Goal: Check status: Check status

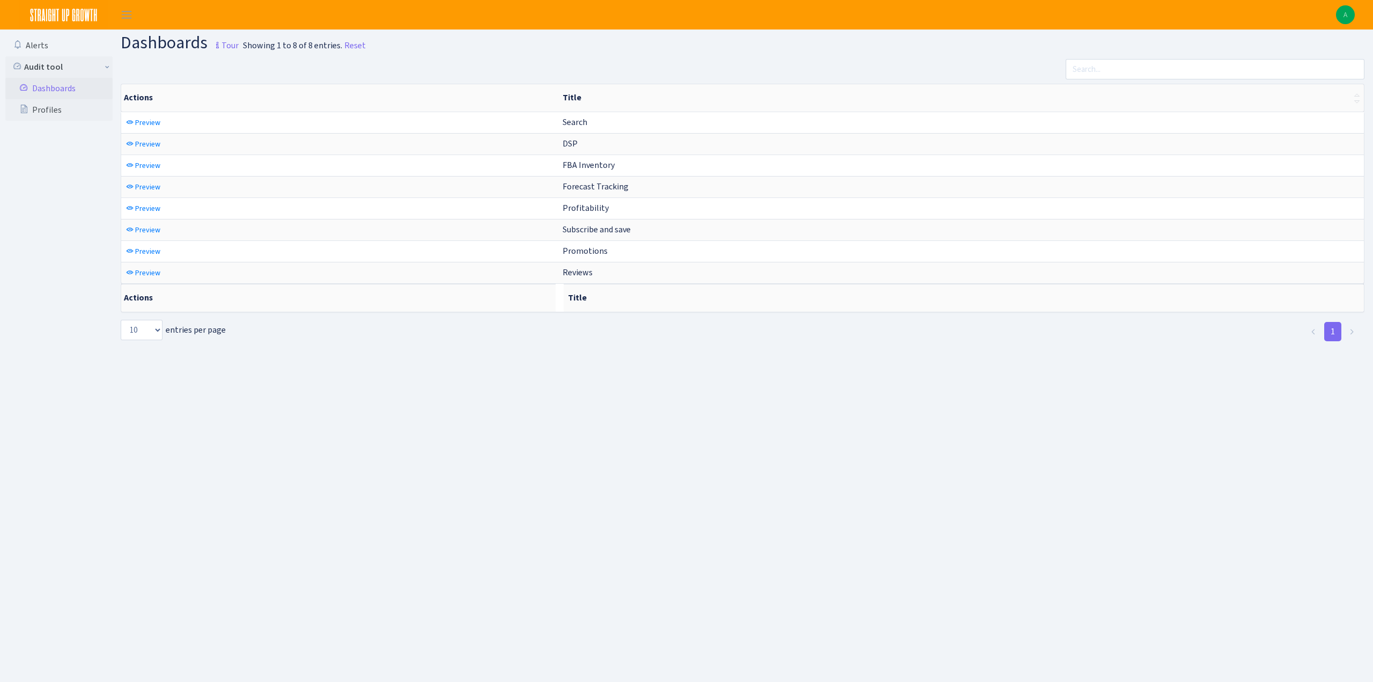
click at [423, 470] on main "Dashboards Tour Showing 1 to 8 of 8 entries. Reset Actions Title Actions Title …" at bounding box center [747, 341] width 1252 height 625
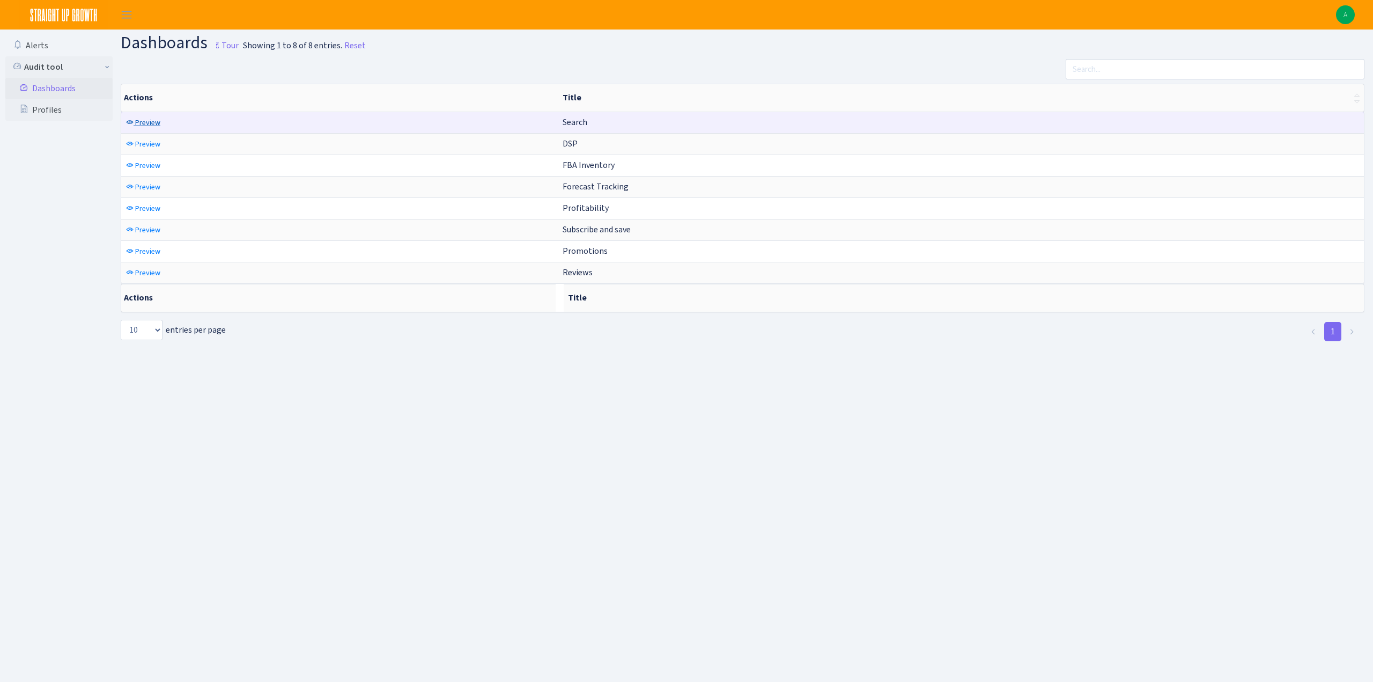
click at [146, 121] on span "Preview" at bounding box center [147, 122] width 25 height 10
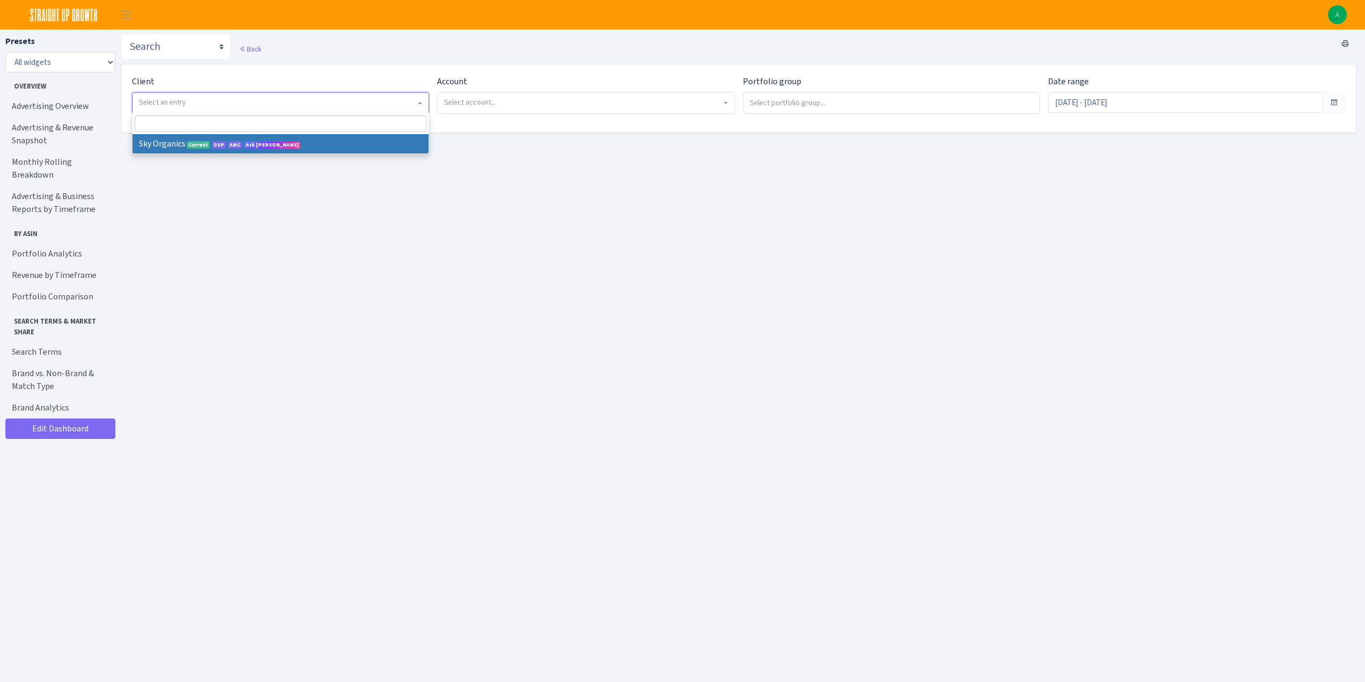
click at [288, 103] on span "Select an entry" at bounding box center [277, 102] width 277 height 11
select select "328"
select select
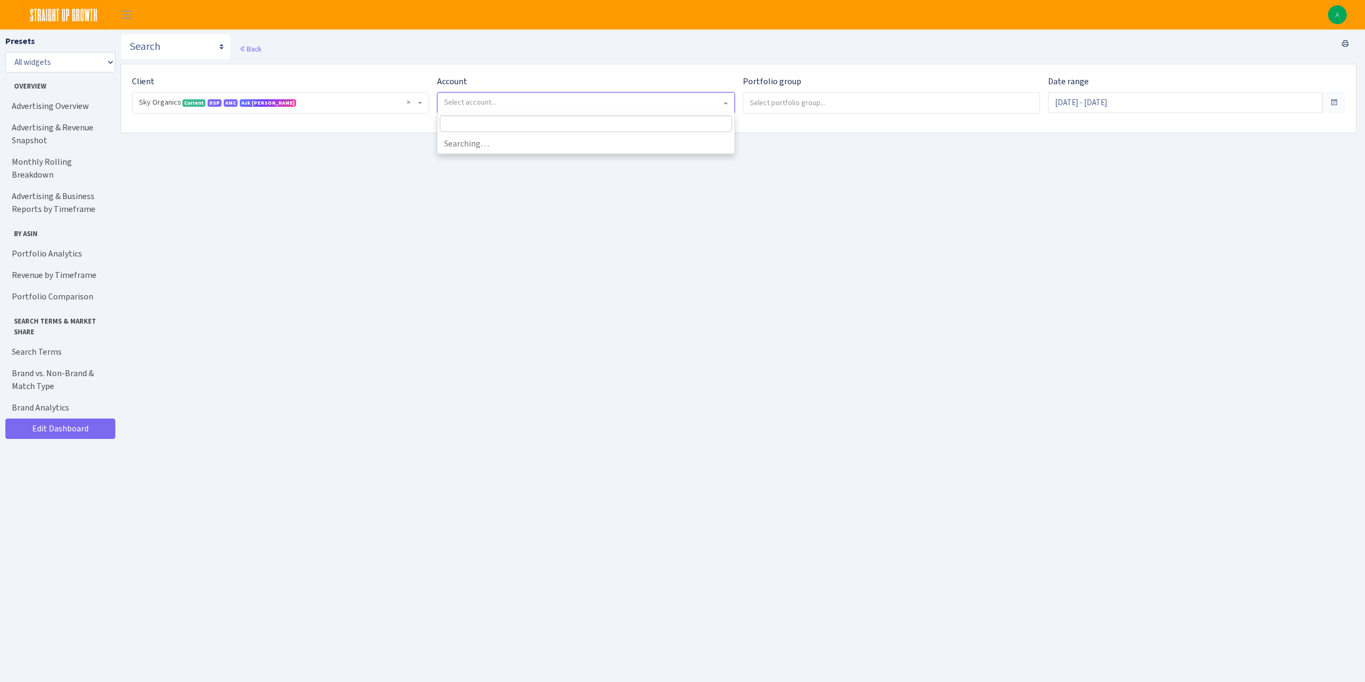
click at [500, 106] on span "Select account..." at bounding box center [582, 102] width 277 height 11
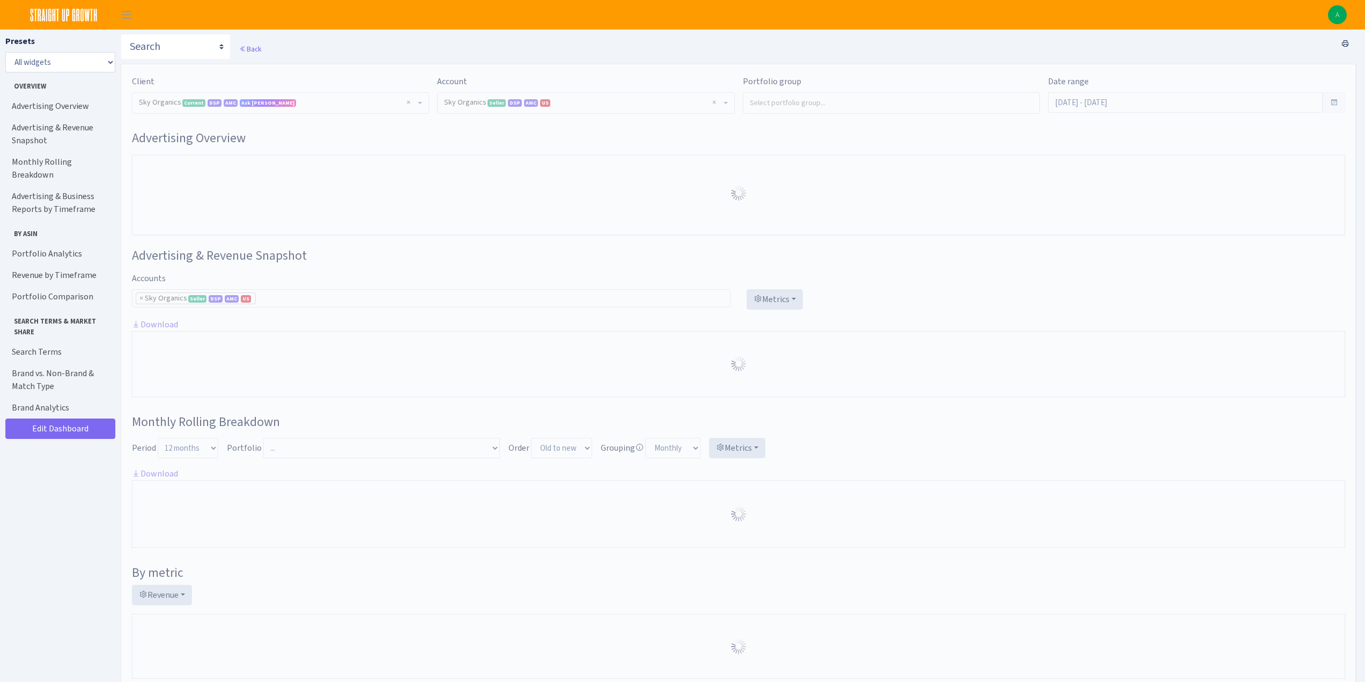
select select "[CREDIT_CARD_NUMBER]"
click at [799, 50] on div "Back" at bounding box center [739, 49] width 1236 height 30
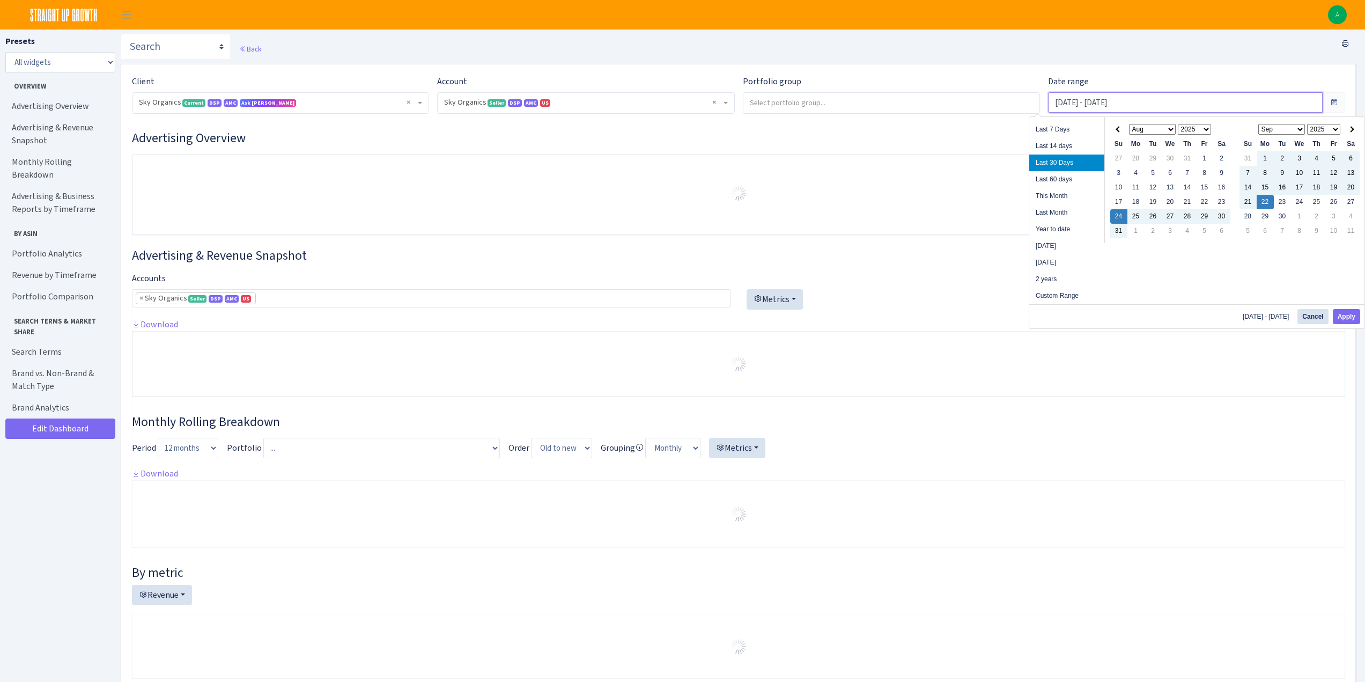
click at [1083, 109] on input "Aug 24, 2025 - Sep 22, 2025" at bounding box center [1185, 102] width 275 height 20
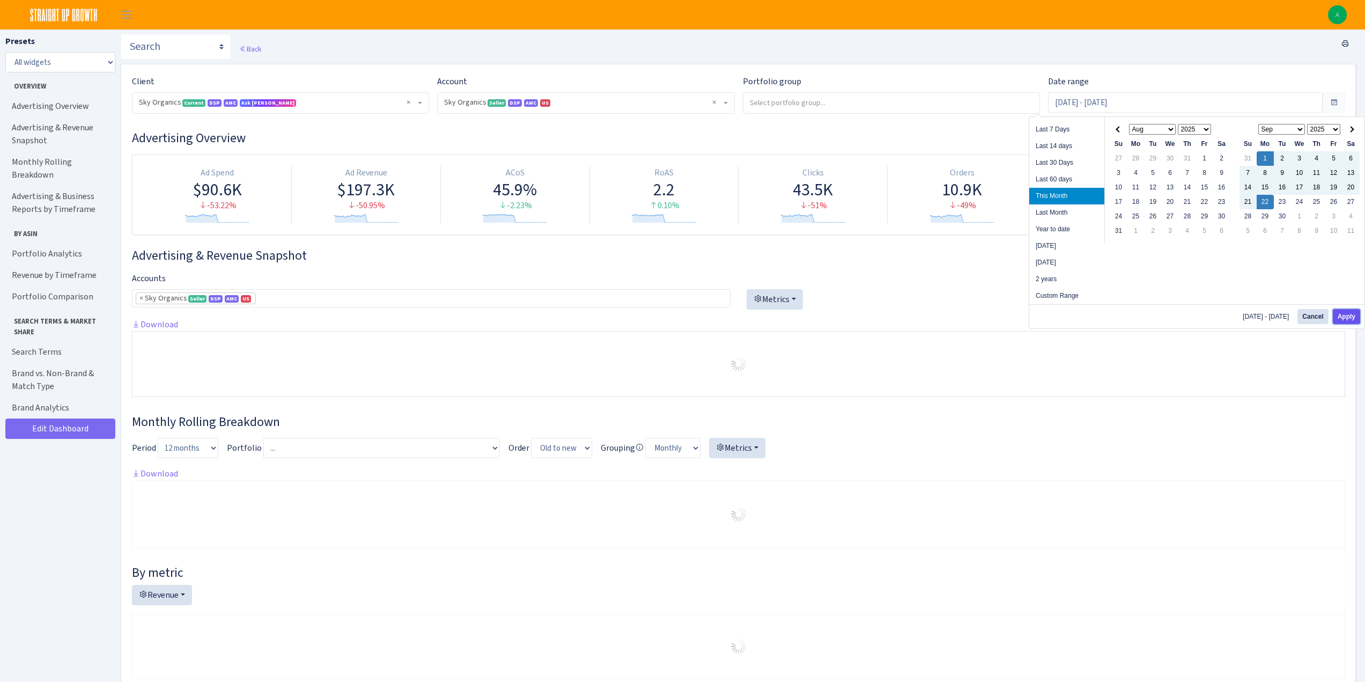
click at [1349, 313] on button "Apply" at bounding box center [1346, 316] width 27 height 15
type input "Sep 1, 2025 - Sep 22, 2025"
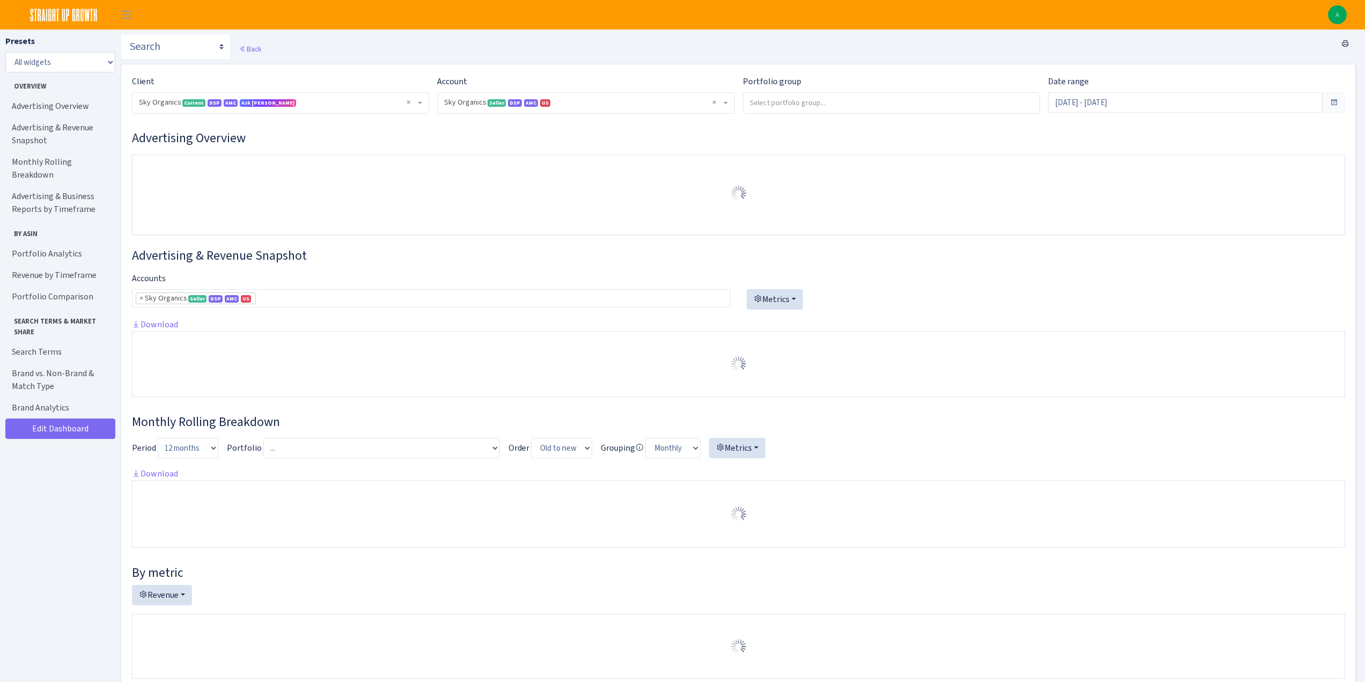
select select "[CREDIT_CARD_NUMBER]"
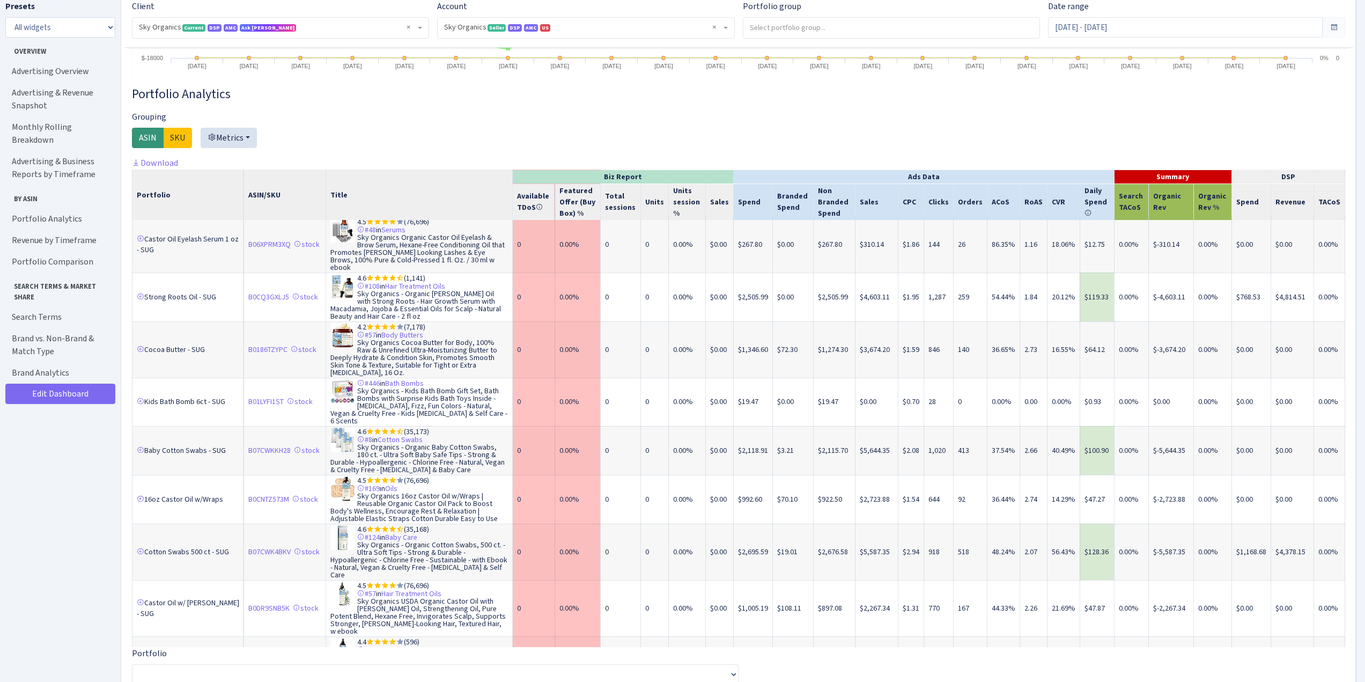
scroll to position [536, 0]
click at [1056, 472] on td "14.29%" at bounding box center [1063, 496] width 33 height 49
click at [1091, 472] on td "$47.27" at bounding box center [1097, 496] width 34 height 49
click at [1099, 472] on td "$47.27" at bounding box center [1097, 496] width 34 height 49
click at [1091, 472] on td "$47.27" at bounding box center [1097, 496] width 34 height 49
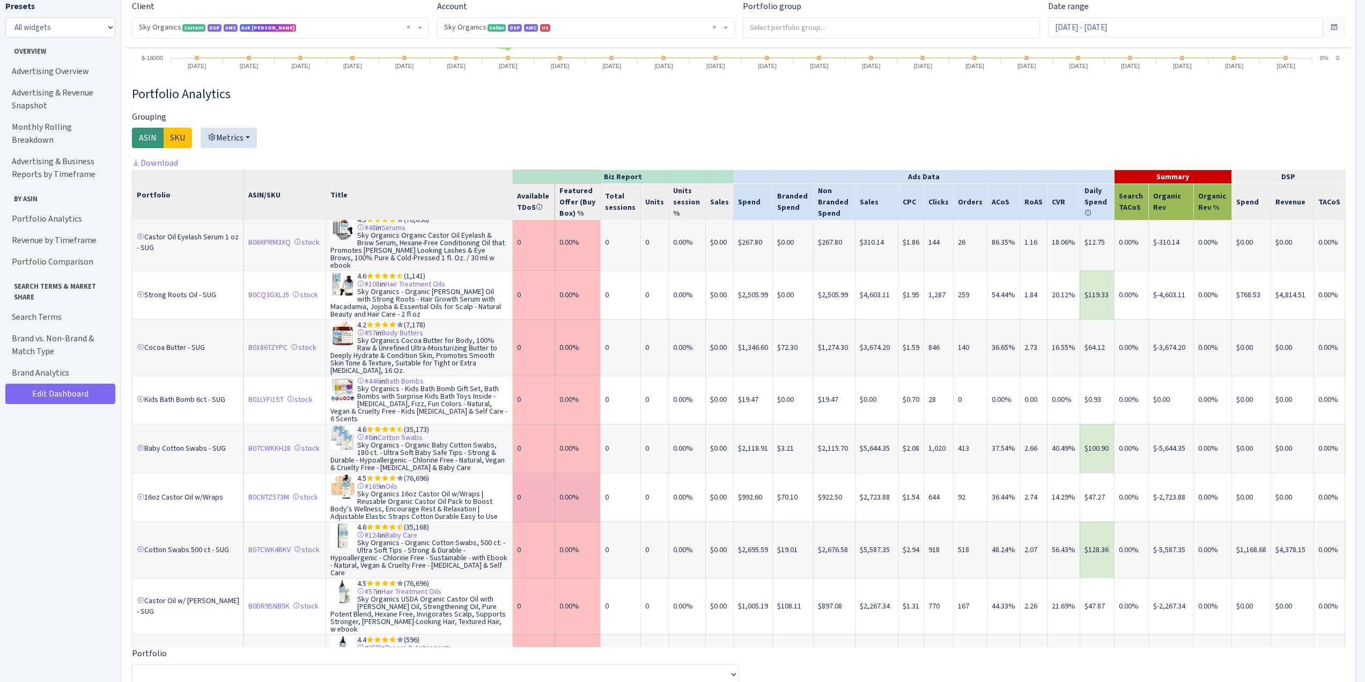
click at [1091, 472] on td "$47.27" at bounding box center [1097, 496] width 34 height 49
click at [1121, 472] on td "0.00%" at bounding box center [1131, 496] width 34 height 49
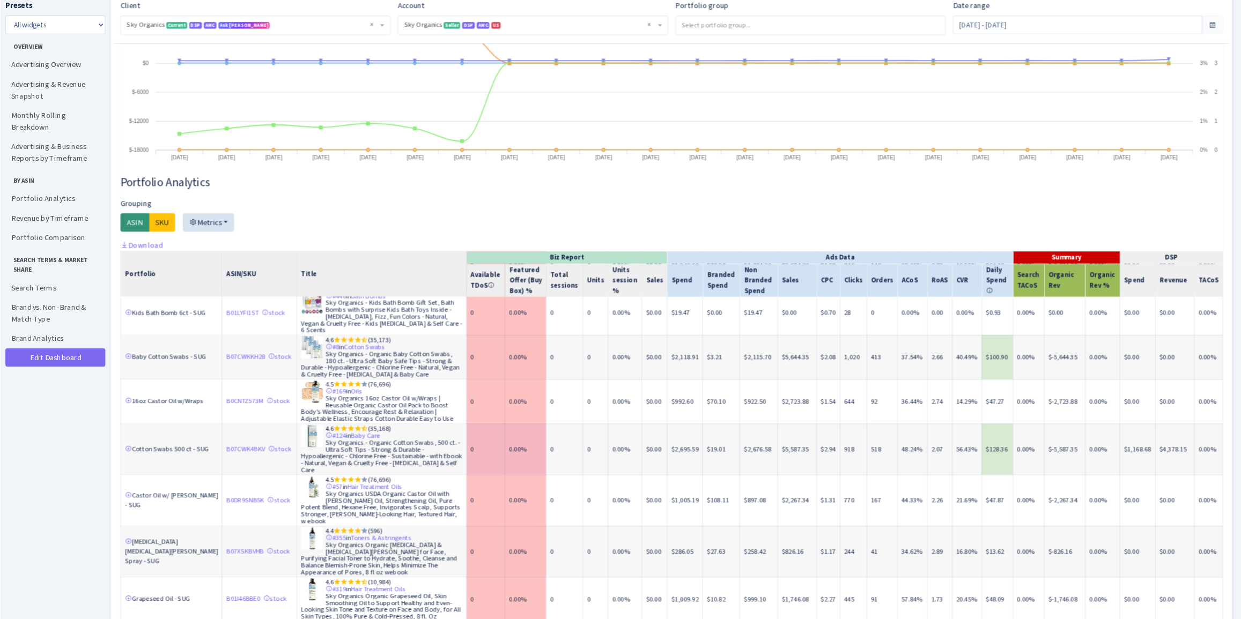
scroll to position [556, 0]
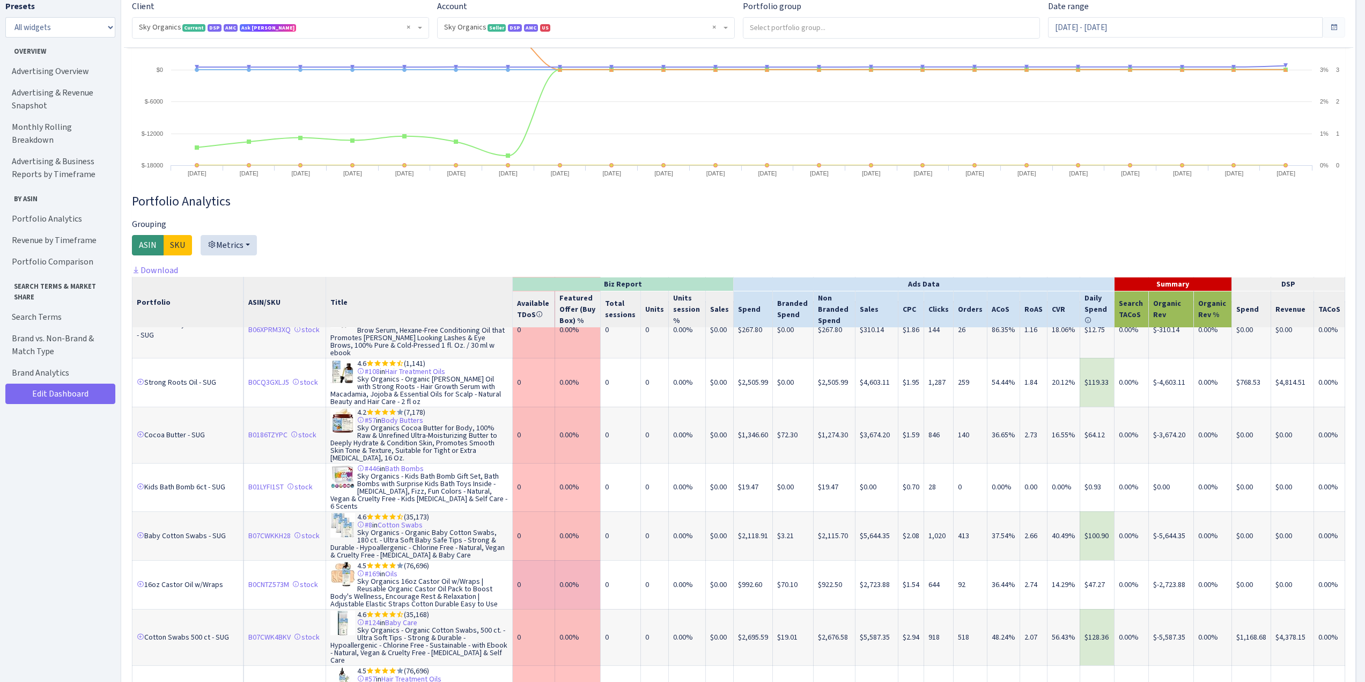
click at [718, 560] on td "$0.00" at bounding box center [720, 584] width 28 height 49
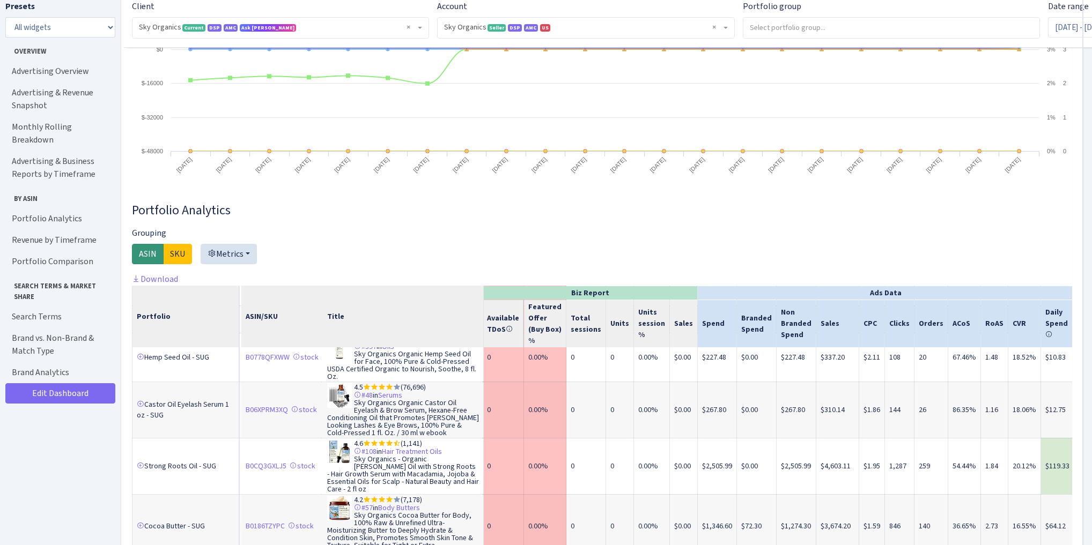
drag, startPoint x: 1372, startPoint y: 0, endPoint x: 552, endPoint y: 233, distance: 853.0
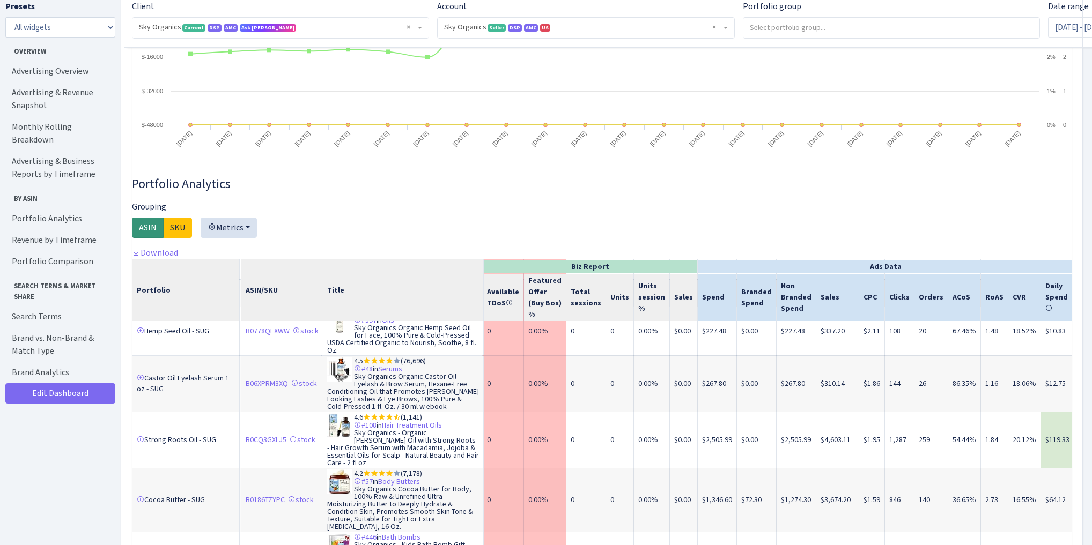
scroll to position [1394, 0]
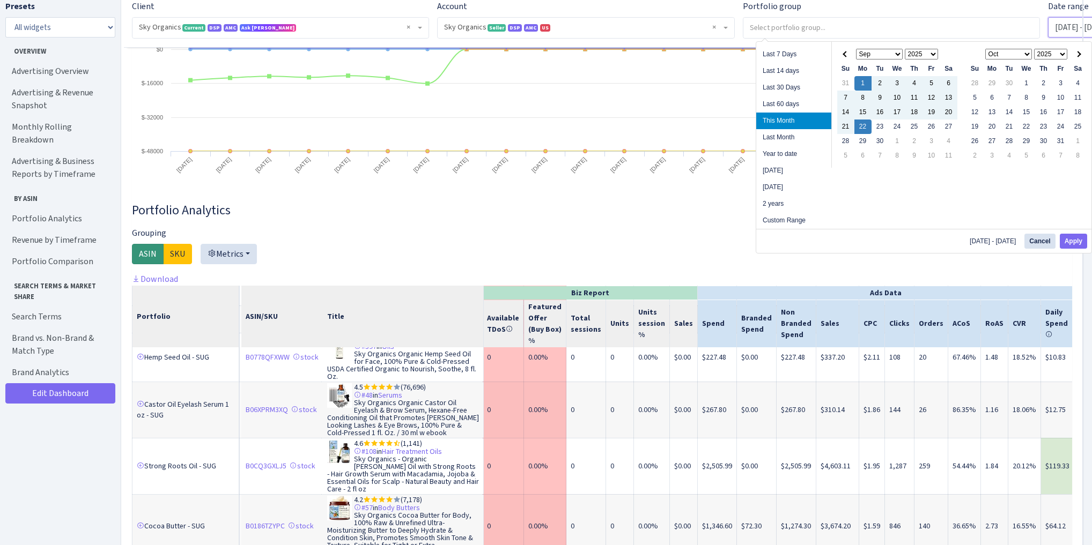
click at [1075, 243] on button "Apply" at bounding box center [1073, 241] width 27 height 15
type input "[DATE] - [DATE]"
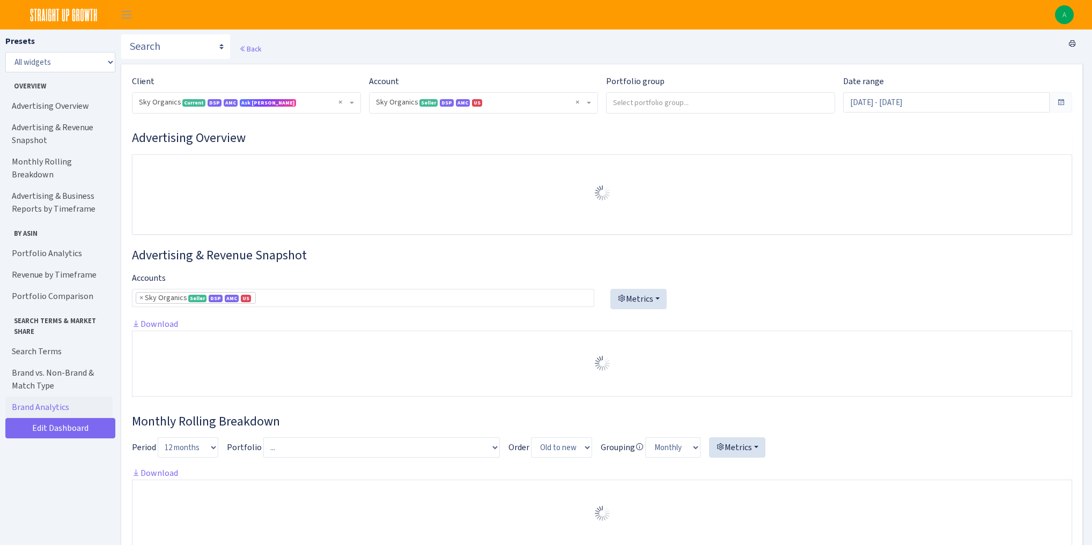
select select "[CREDIT_CARD_NUMBER]"
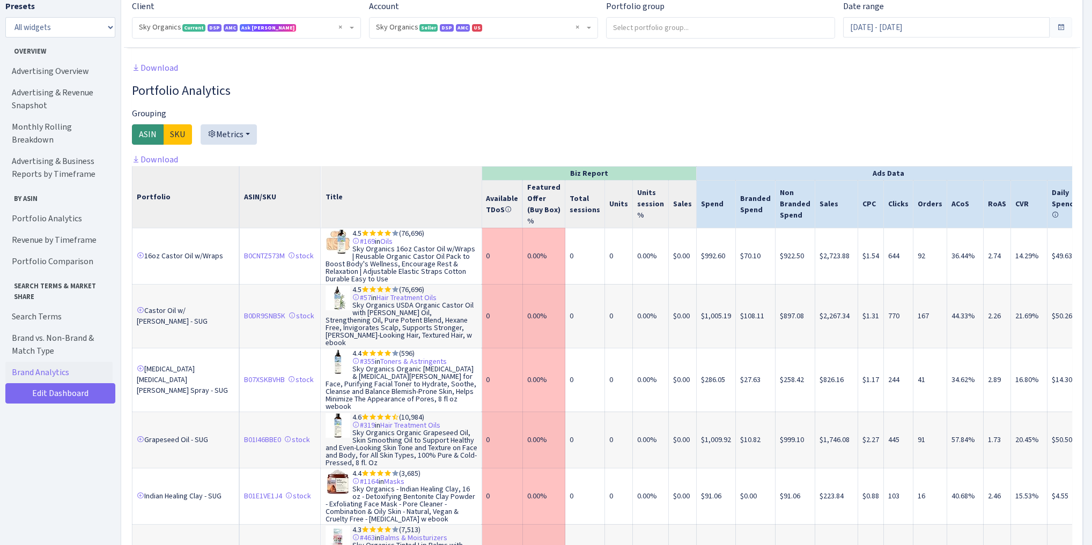
scroll to position [1030, 0]
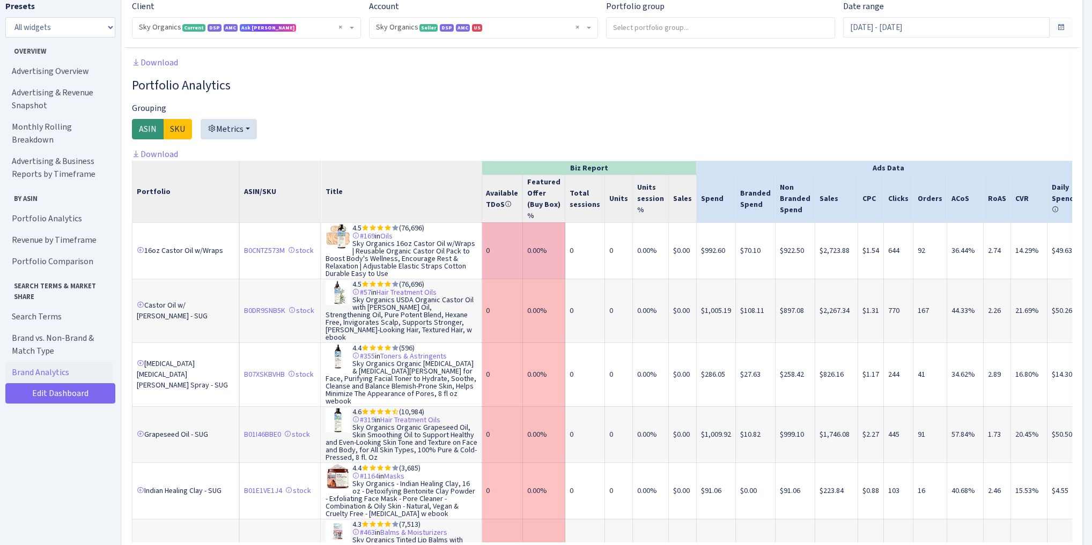
click at [826, 276] on td "$2,723.88" at bounding box center [836, 251] width 43 height 56
click at [822, 278] on td "$2,723.88" at bounding box center [836, 251] width 43 height 56
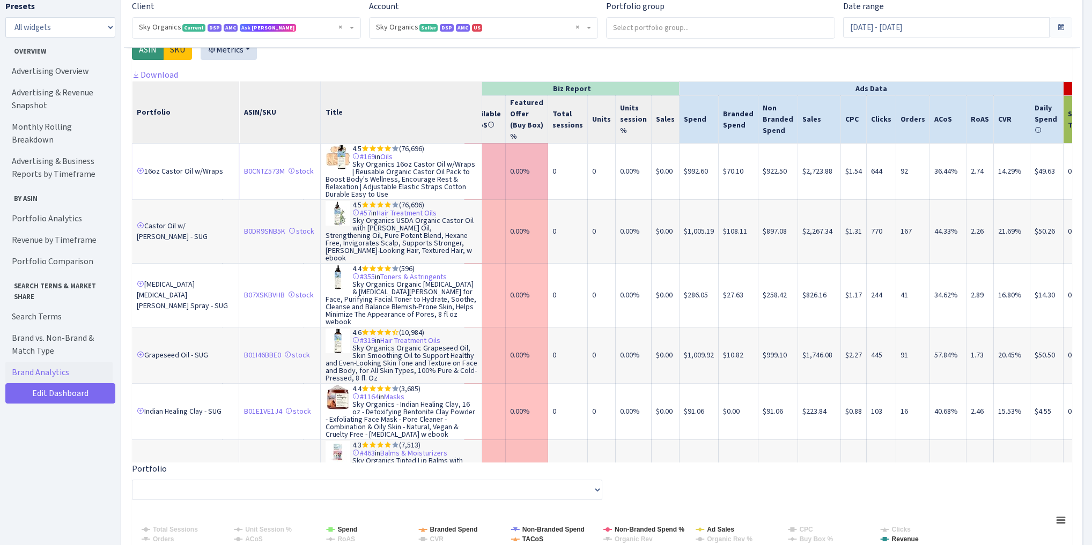
scroll to position [1587, 0]
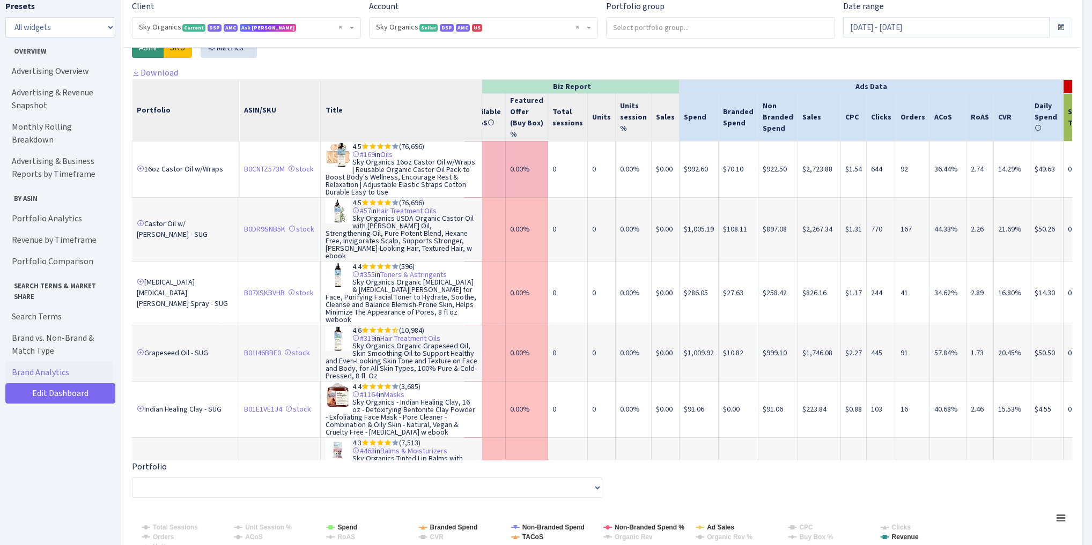
click at [638, 196] on td "0.00%" at bounding box center [634, 169] width 36 height 56
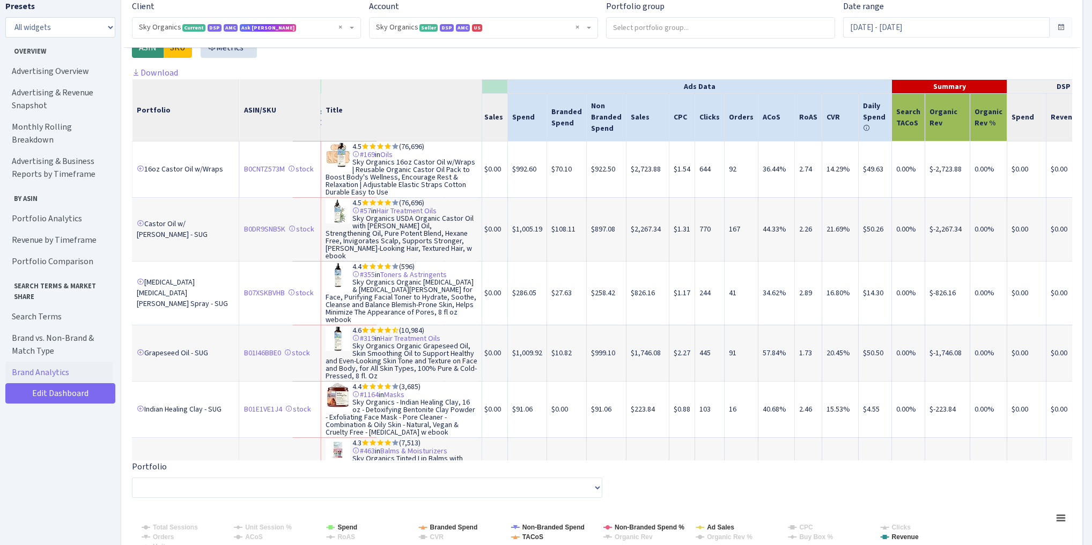
scroll to position [0, 215]
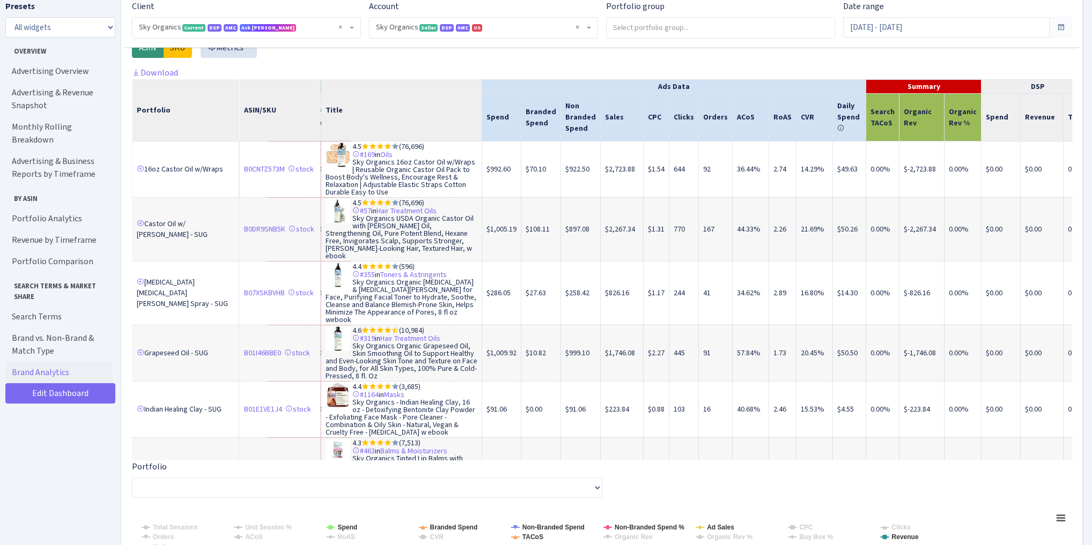
click at [866, 197] on td "0.00%" at bounding box center [882, 169] width 33 height 56
